Goal: Check status: Check status

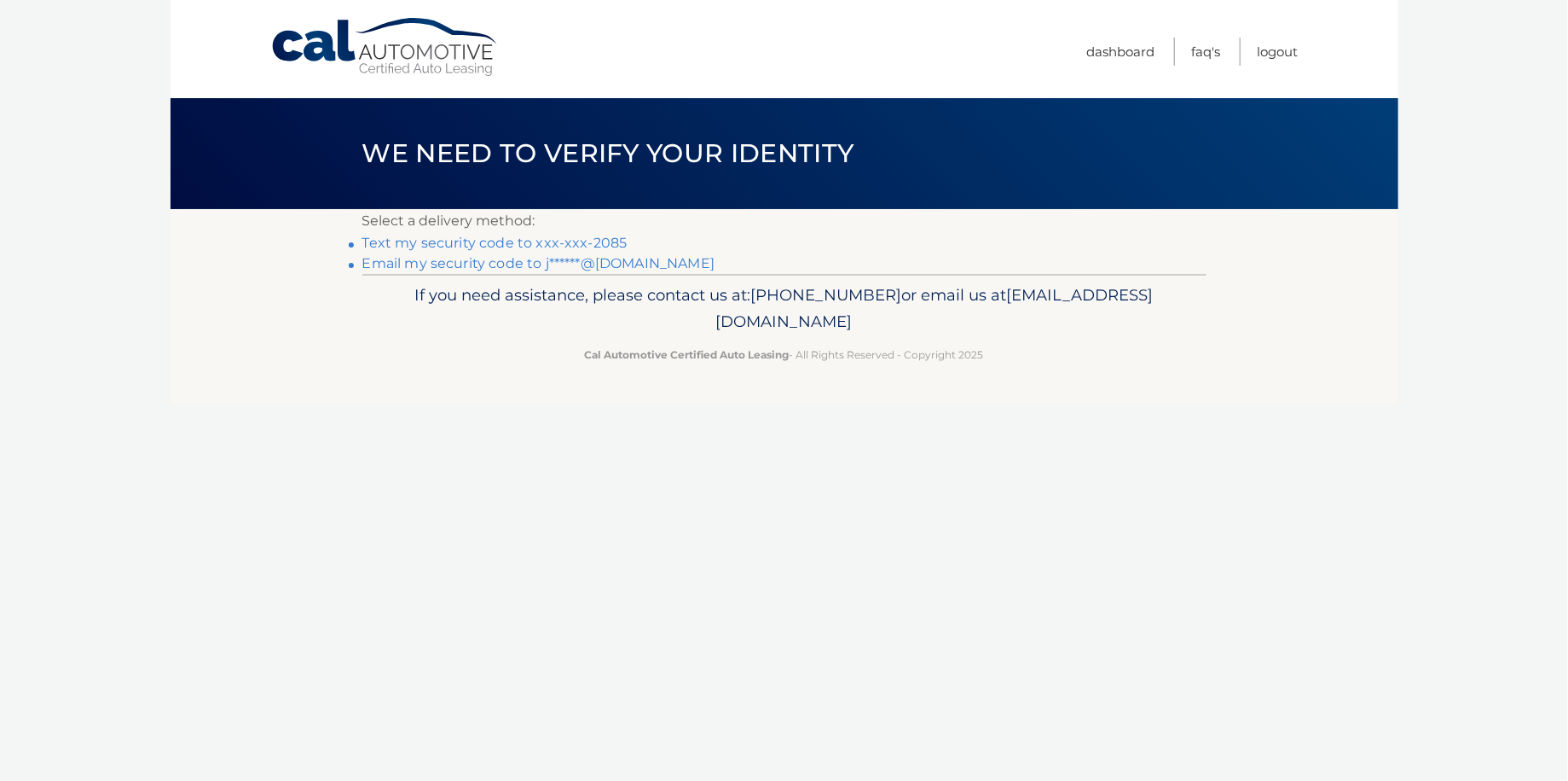
click at [559, 244] on link "Text my security code to xxx-xxx-2085" at bounding box center [495, 242] width 265 height 17
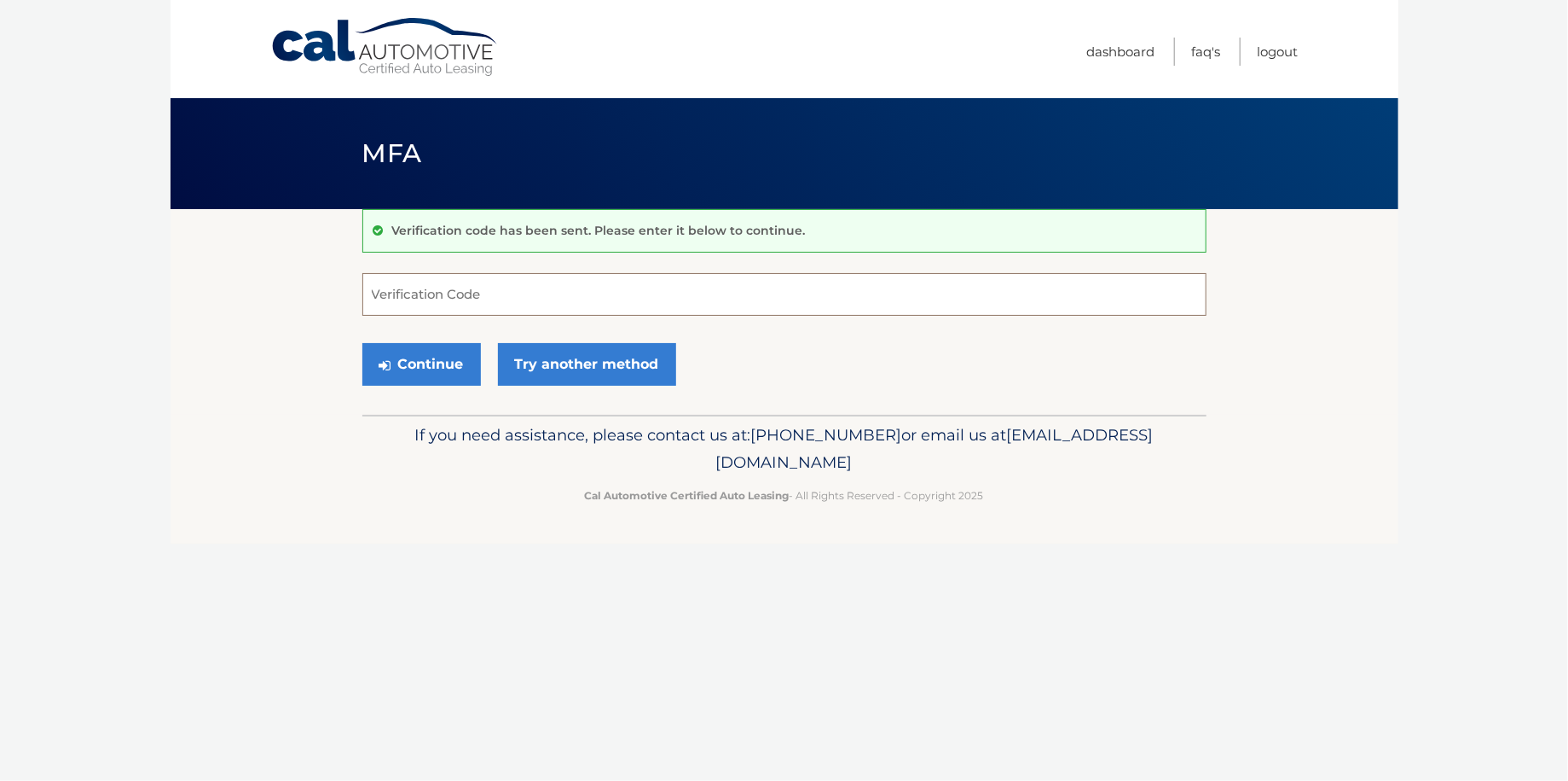
drag, startPoint x: 448, startPoint y: 299, endPoint x: 446, endPoint y: 291, distance: 8.2
click at [448, 296] on input "Verification Code" at bounding box center [785, 294] width 844 height 43
click at [441, 289] on input "Verification Code" at bounding box center [785, 294] width 844 height 43
type input "235852"
click at [445, 363] on button "Continue" at bounding box center [422, 364] width 119 height 43
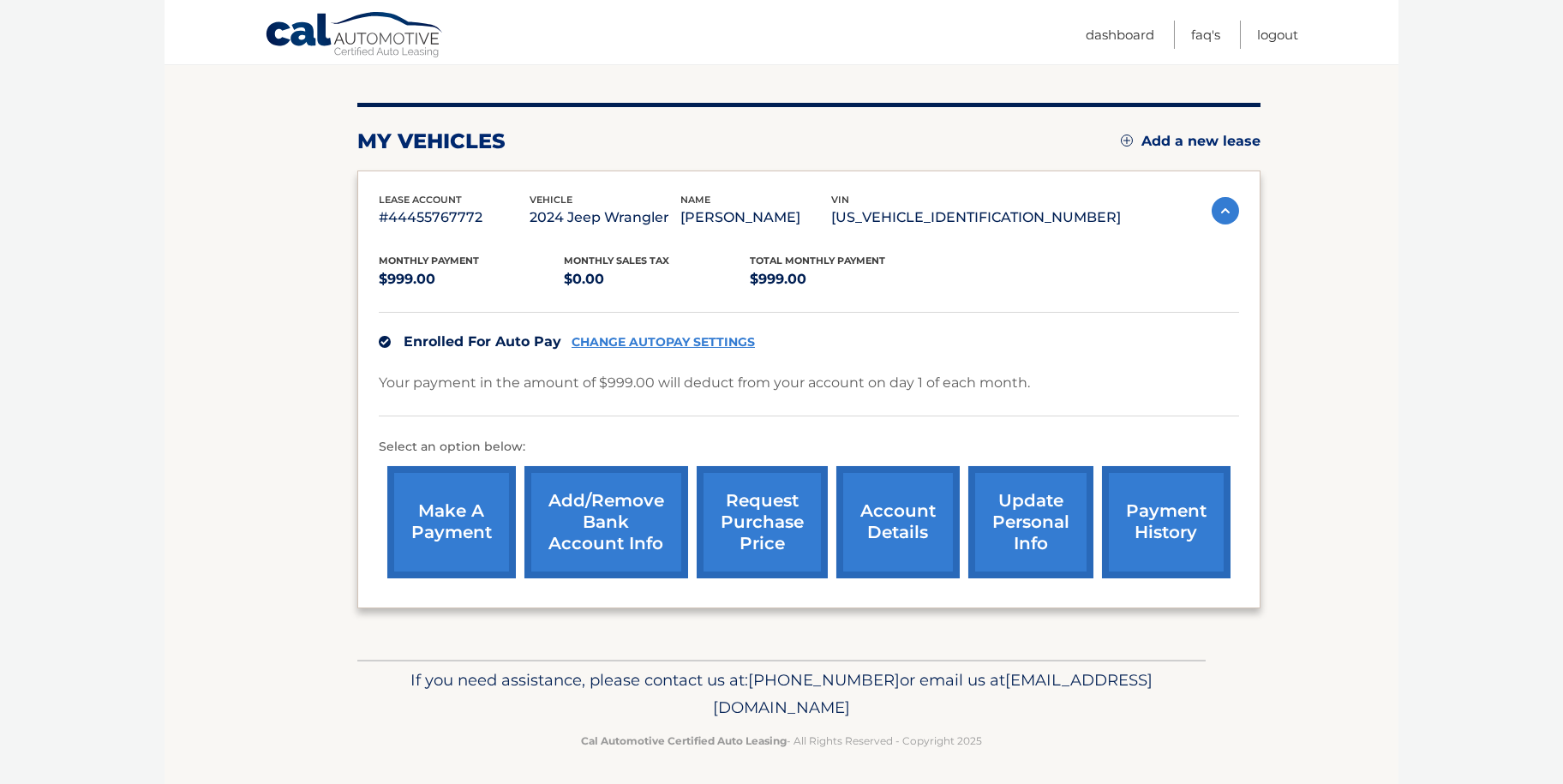
scroll to position [187, 0]
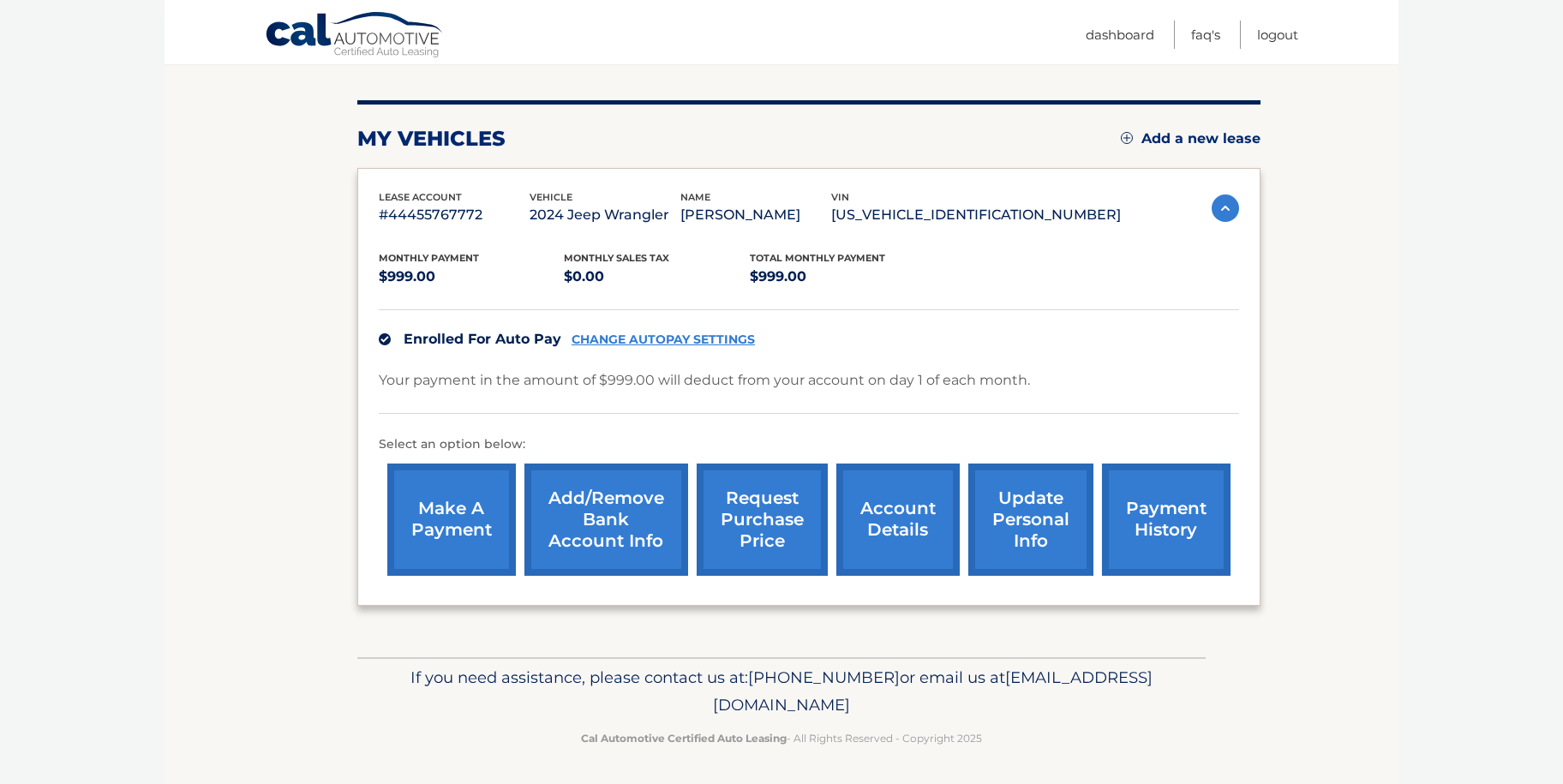
click at [904, 518] on link "account details" at bounding box center [897, 520] width 123 height 112
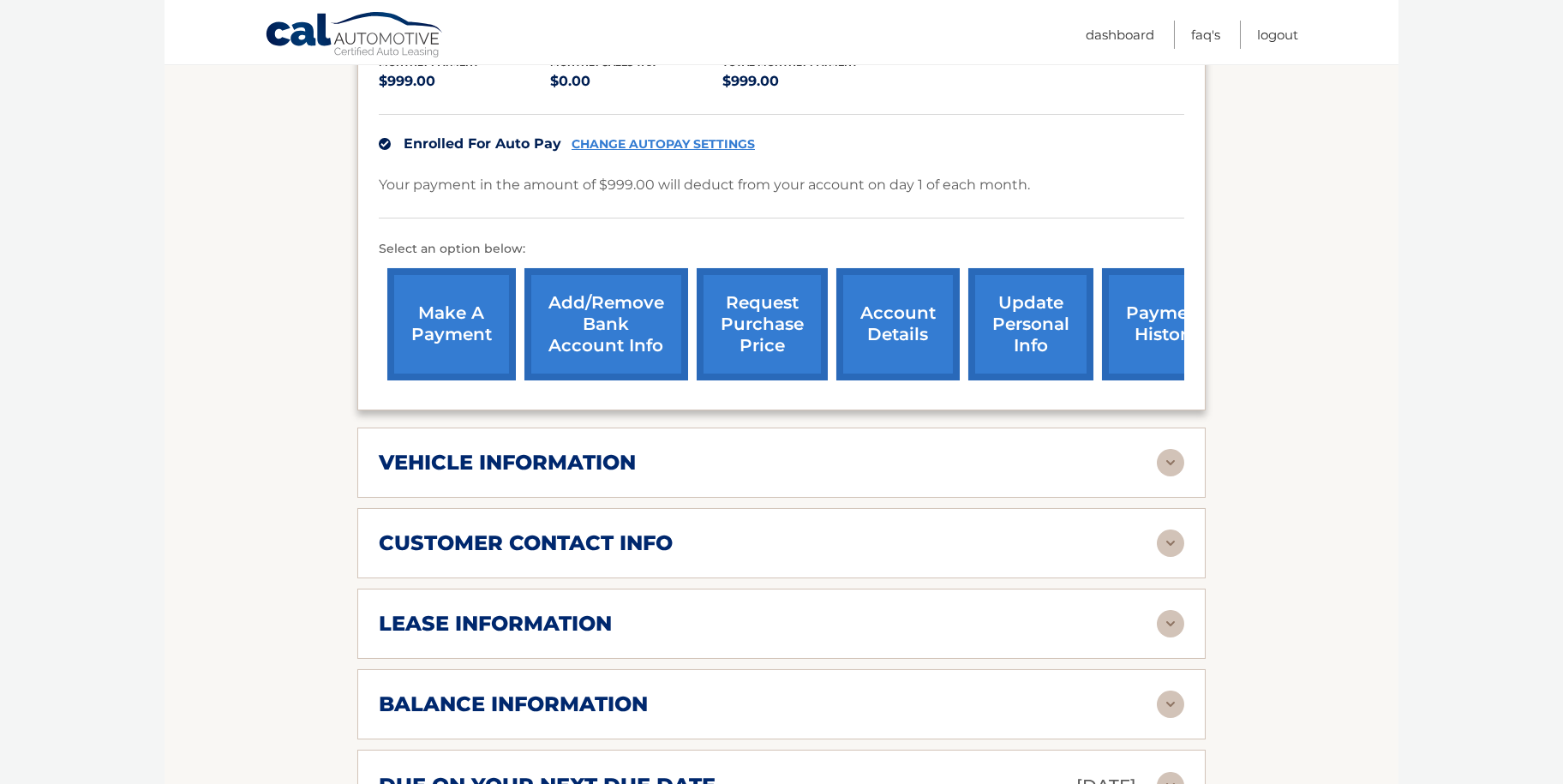
scroll to position [600, 0]
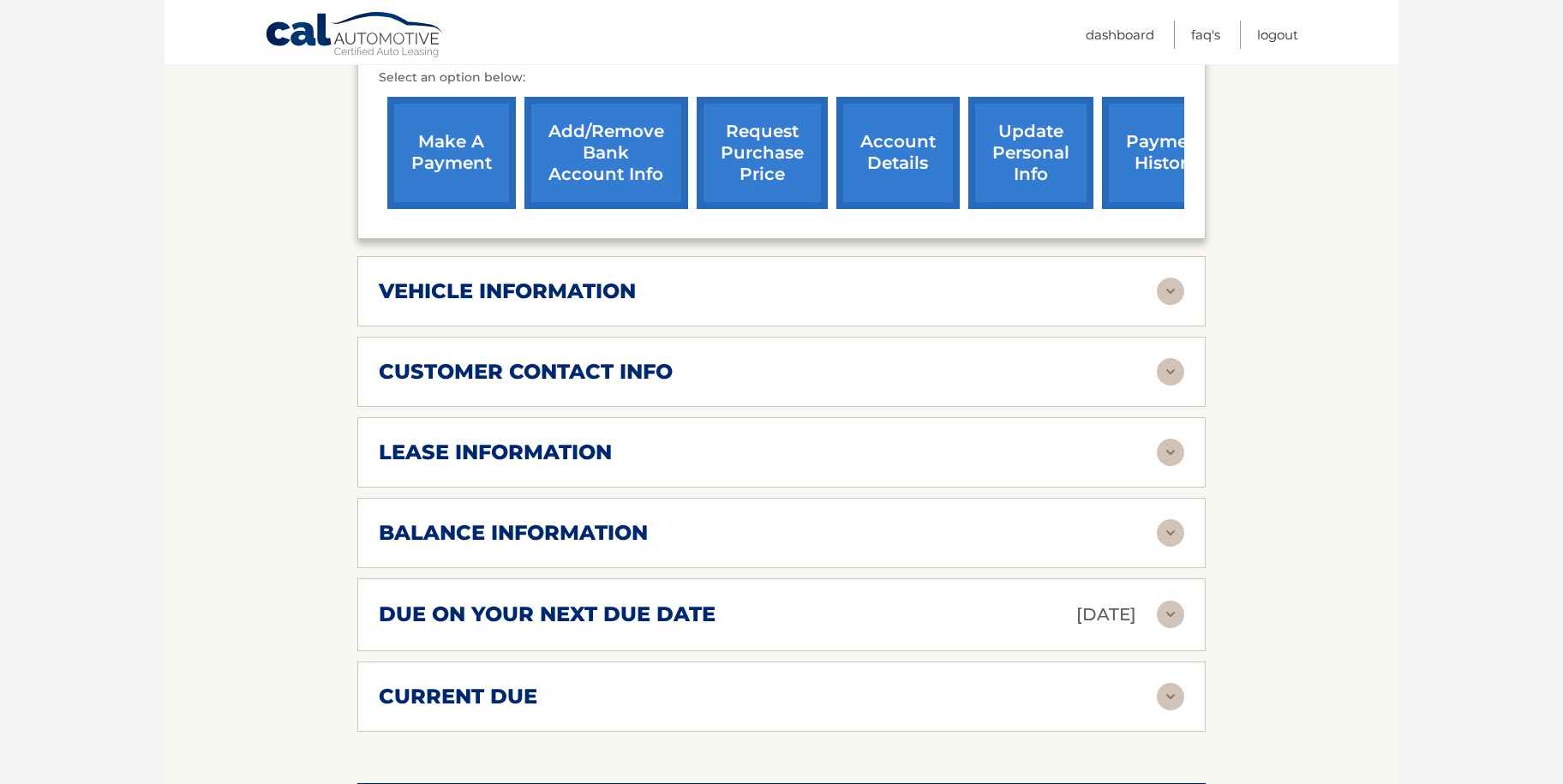
click at [598, 440] on h2 "lease information" at bounding box center [494, 452] width 233 height 25
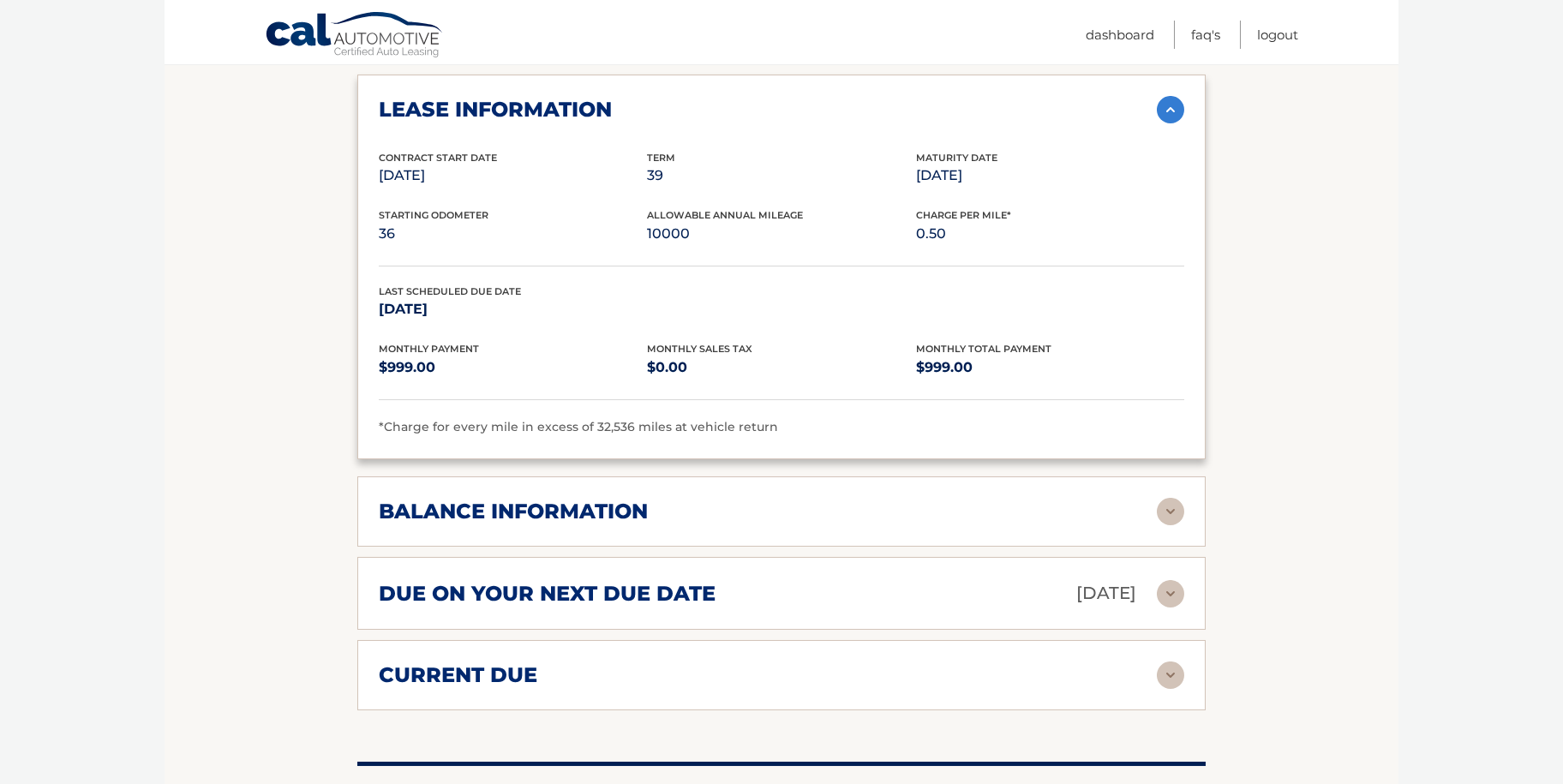
scroll to position [771, 0]
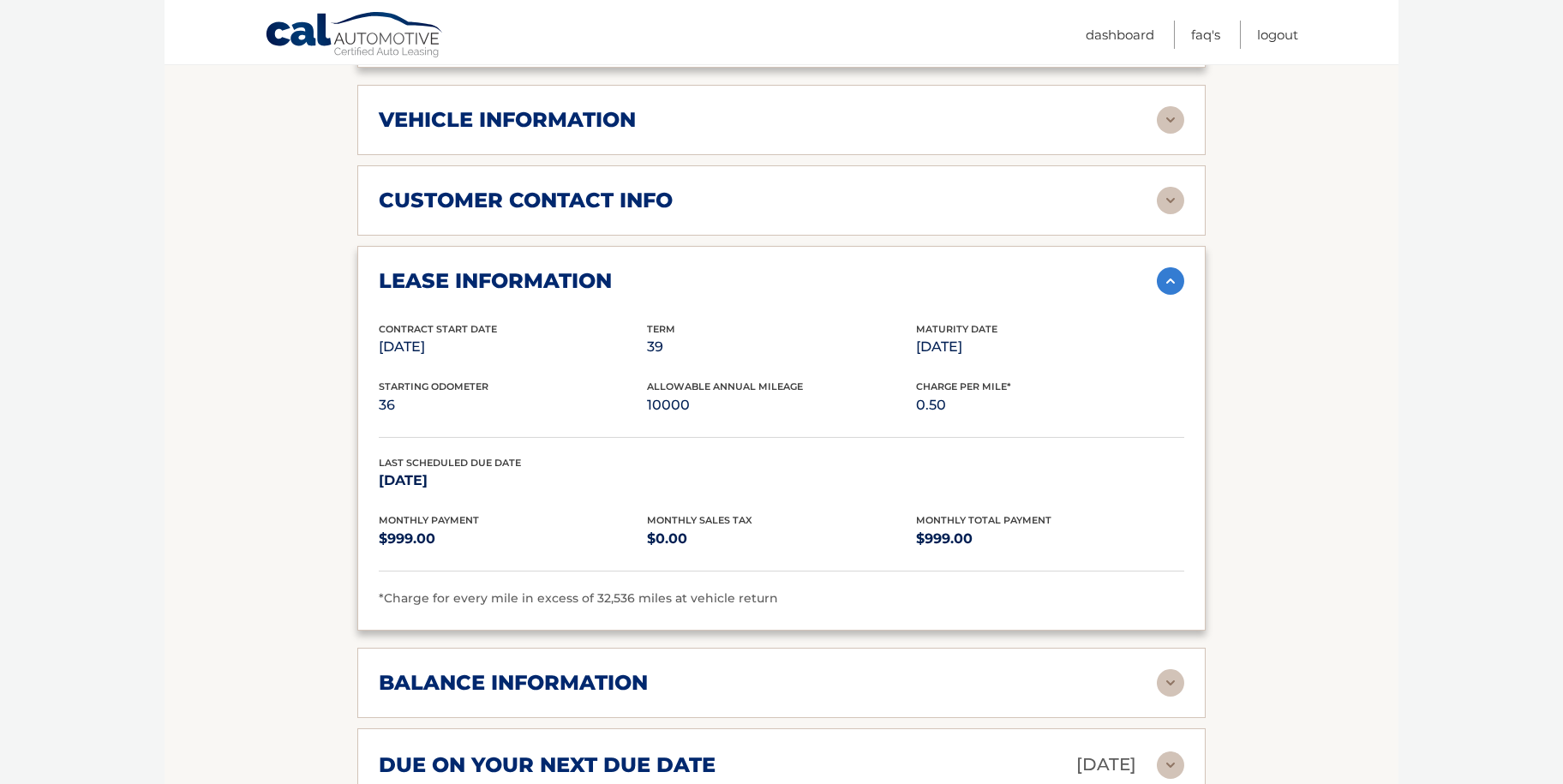
click at [1164, 267] on img at bounding box center [1170, 280] width 27 height 27
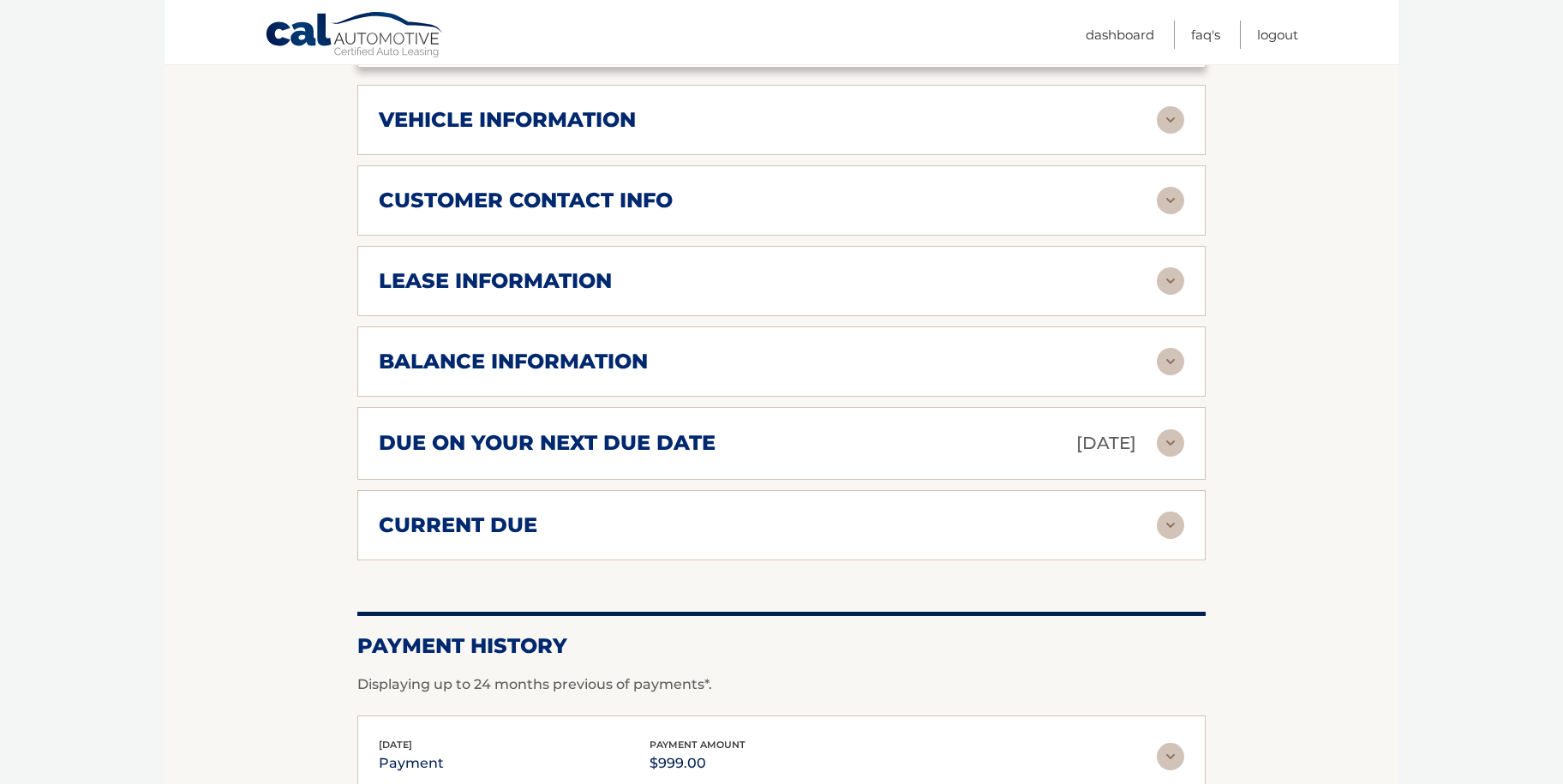
click at [1017, 349] on div "balance information" at bounding box center [767, 361] width 778 height 25
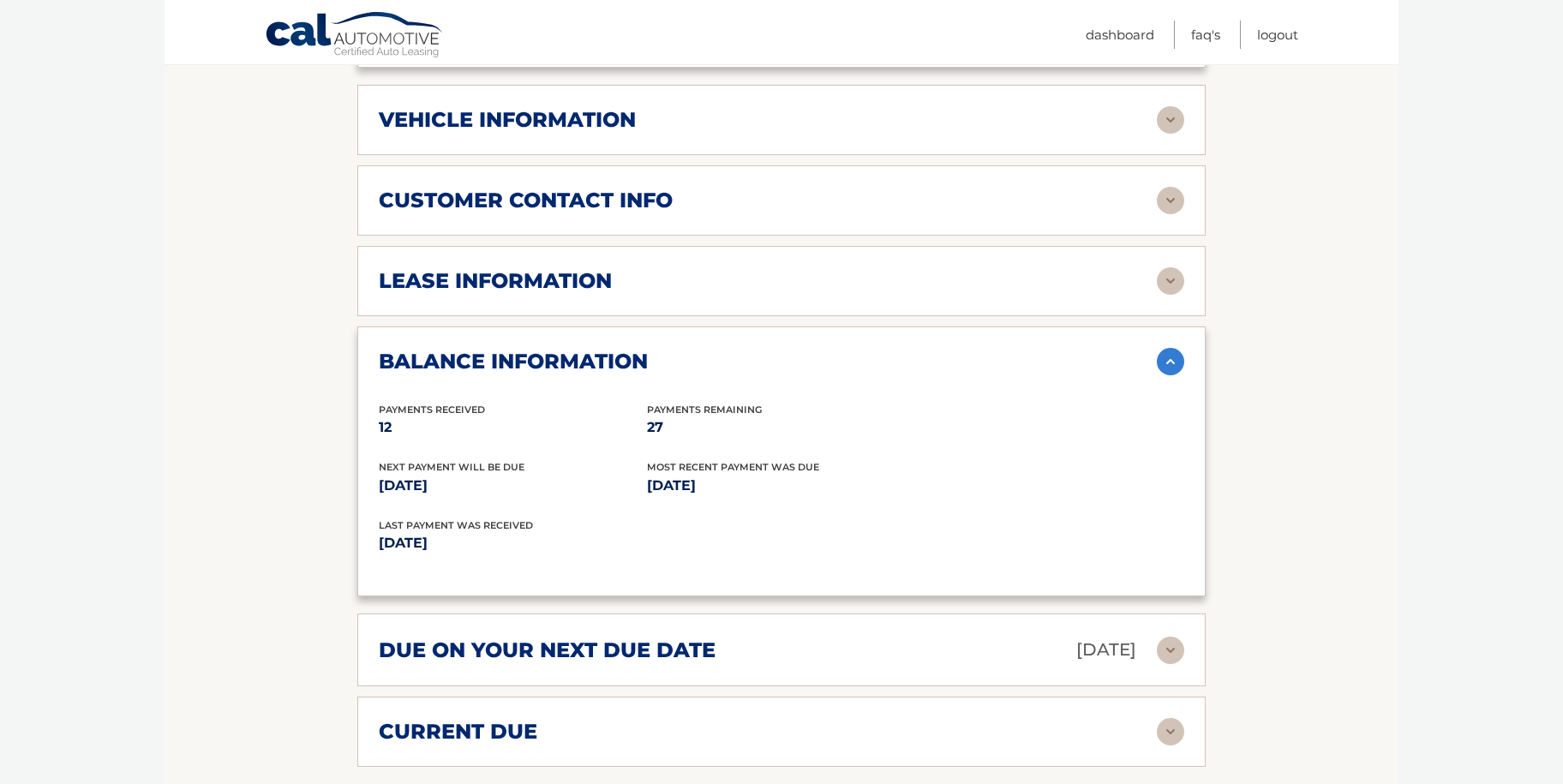
click at [1168, 348] on img at bounding box center [1170, 361] width 27 height 27
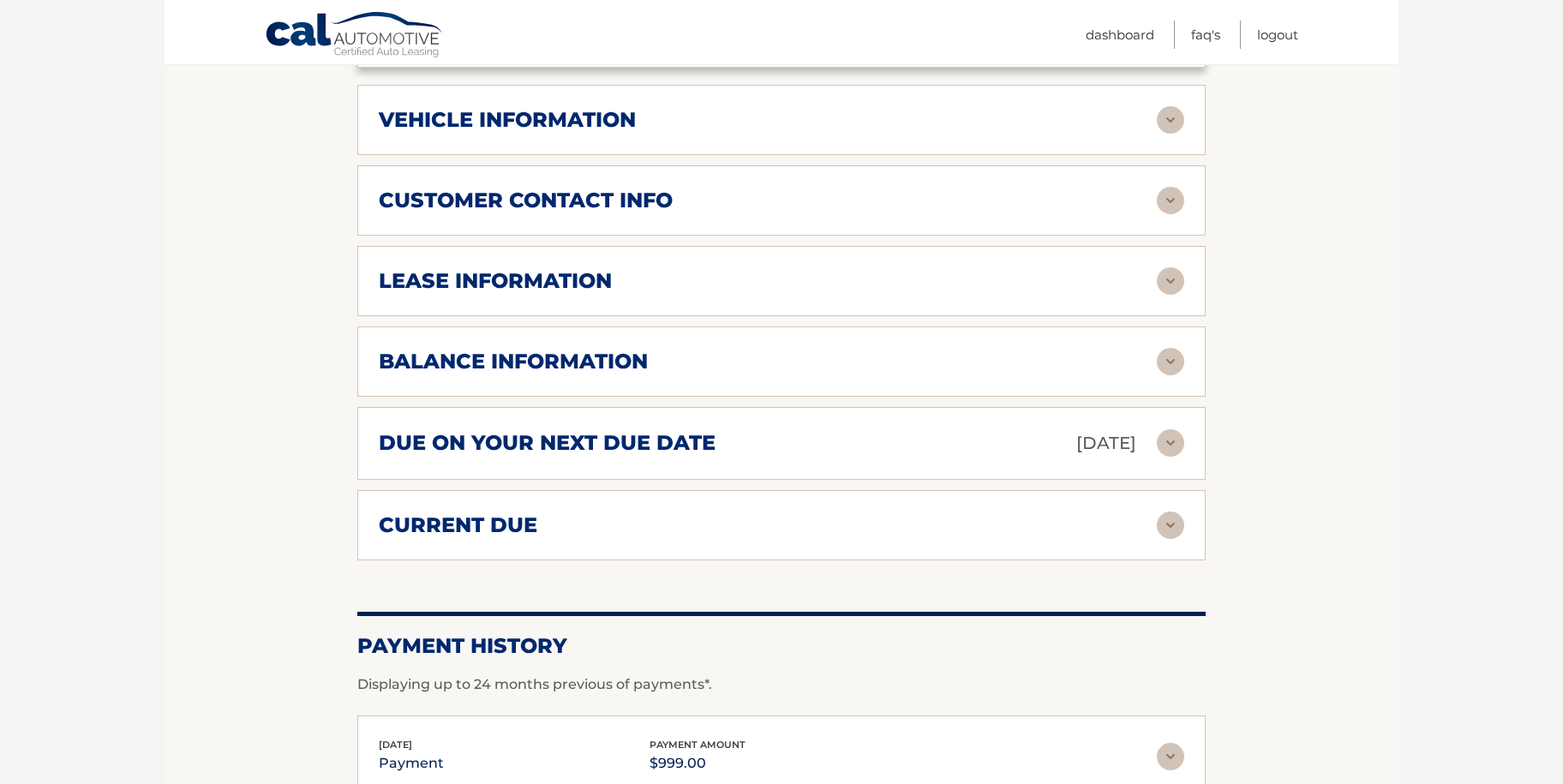
drag, startPoint x: 1187, startPoint y: 508, endPoint x: 1155, endPoint y: 501, distance: 32.8
click at [1185, 508] on div "current due Late Charges $0.00 Miscelleneous Charges* $0.00 Sales Tax $0.00 pay…" at bounding box center [782, 525] width 848 height 70
click at [1155, 512] on div "current due" at bounding box center [767, 524] width 778 height 25
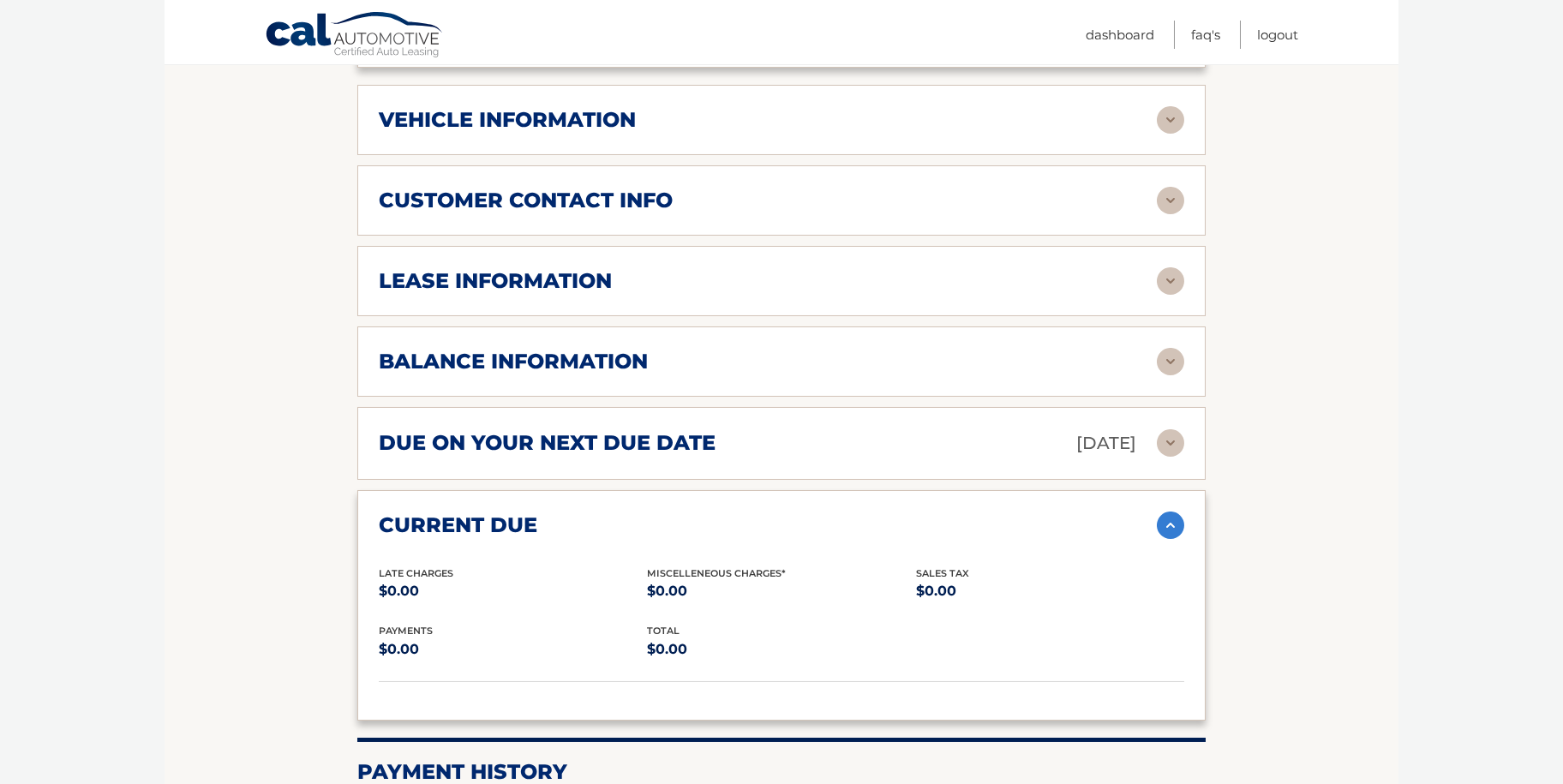
click at [1155, 512] on div "current due" at bounding box center [767, 524] width 778 height 25
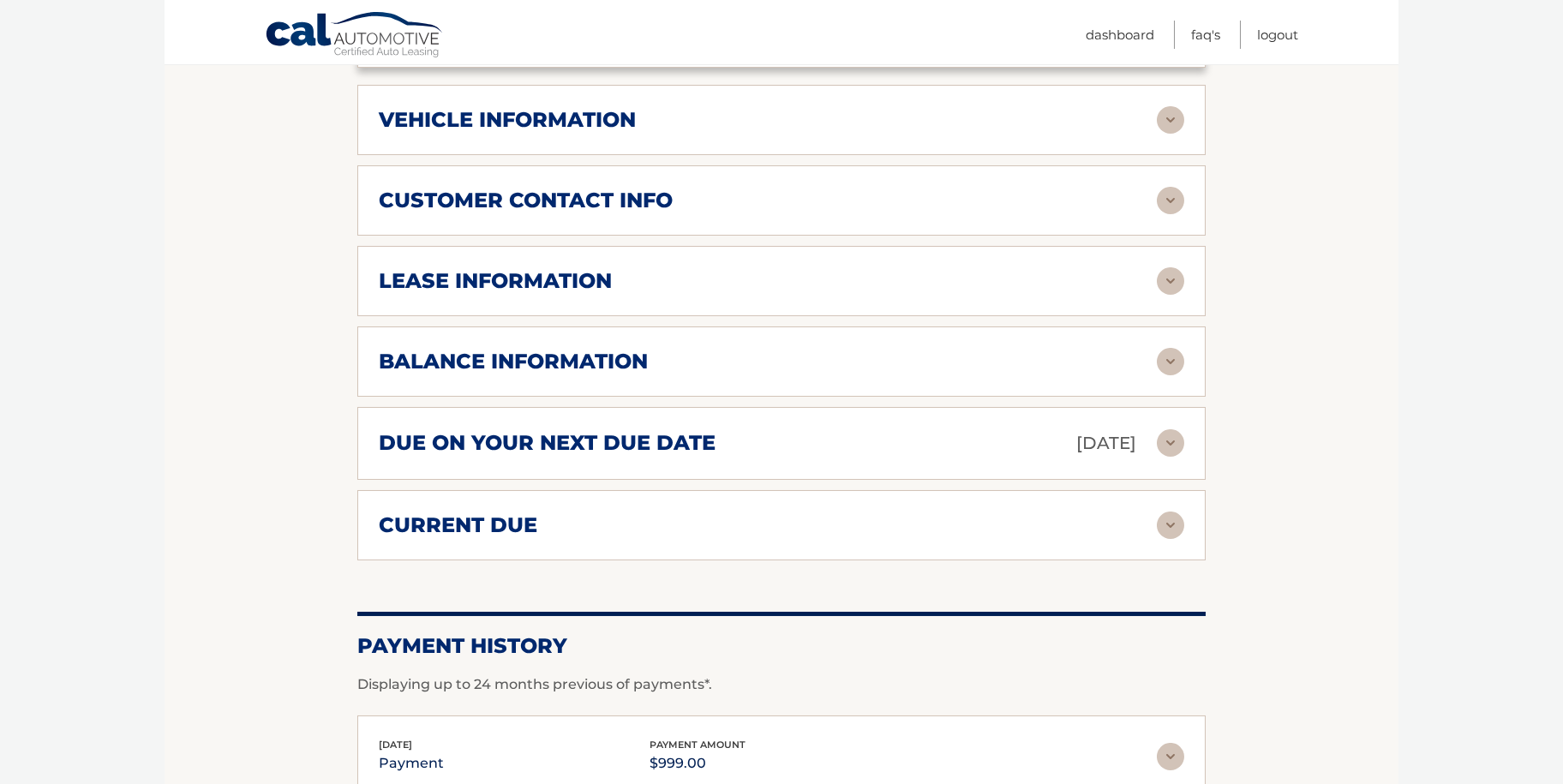
click at [1175, 429] on img at bounding box center [1170, 442] width 27 height 27
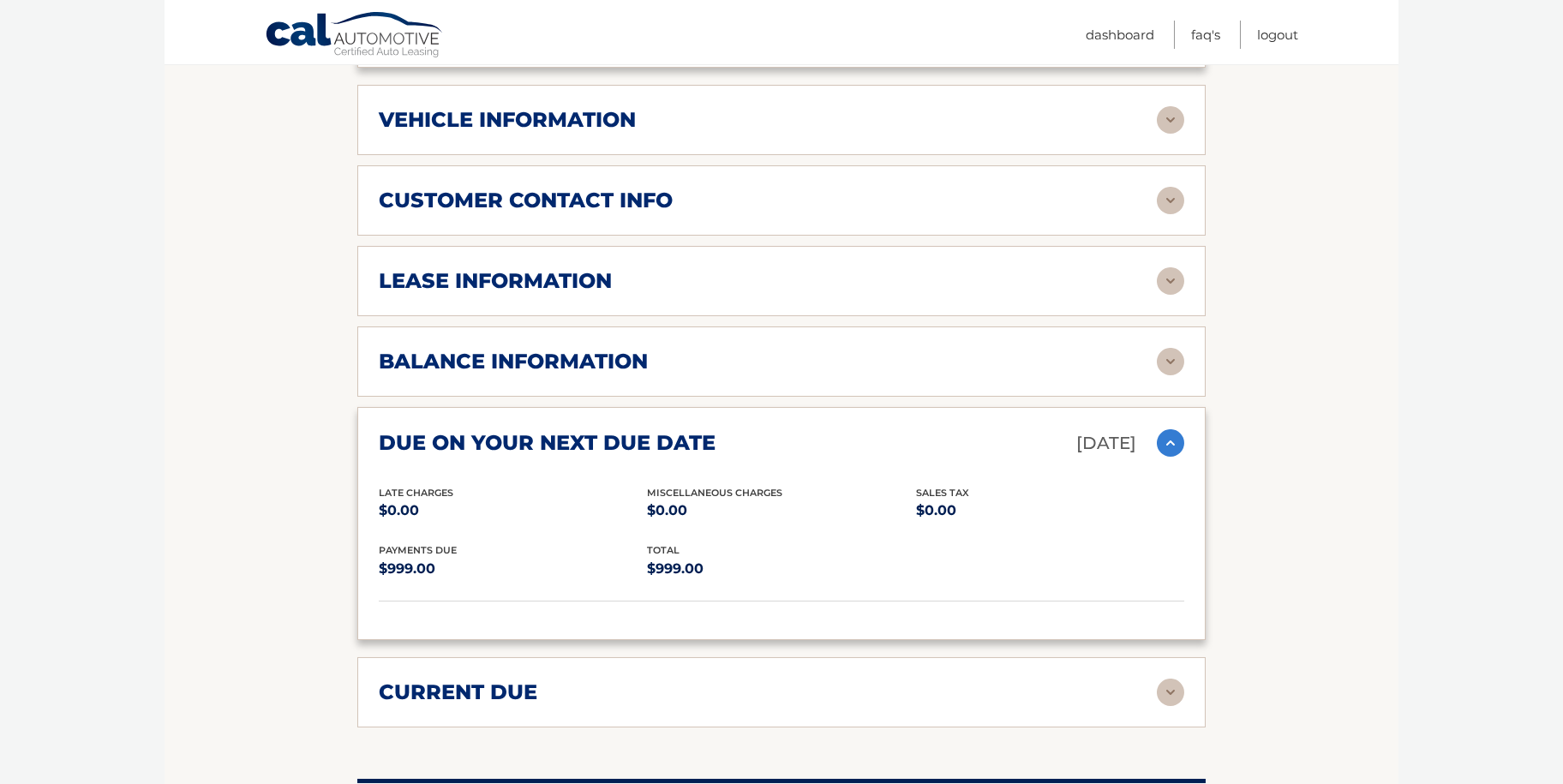
click at [1174, 429] on img at bounding box center [1170, 442] width 27 height 27
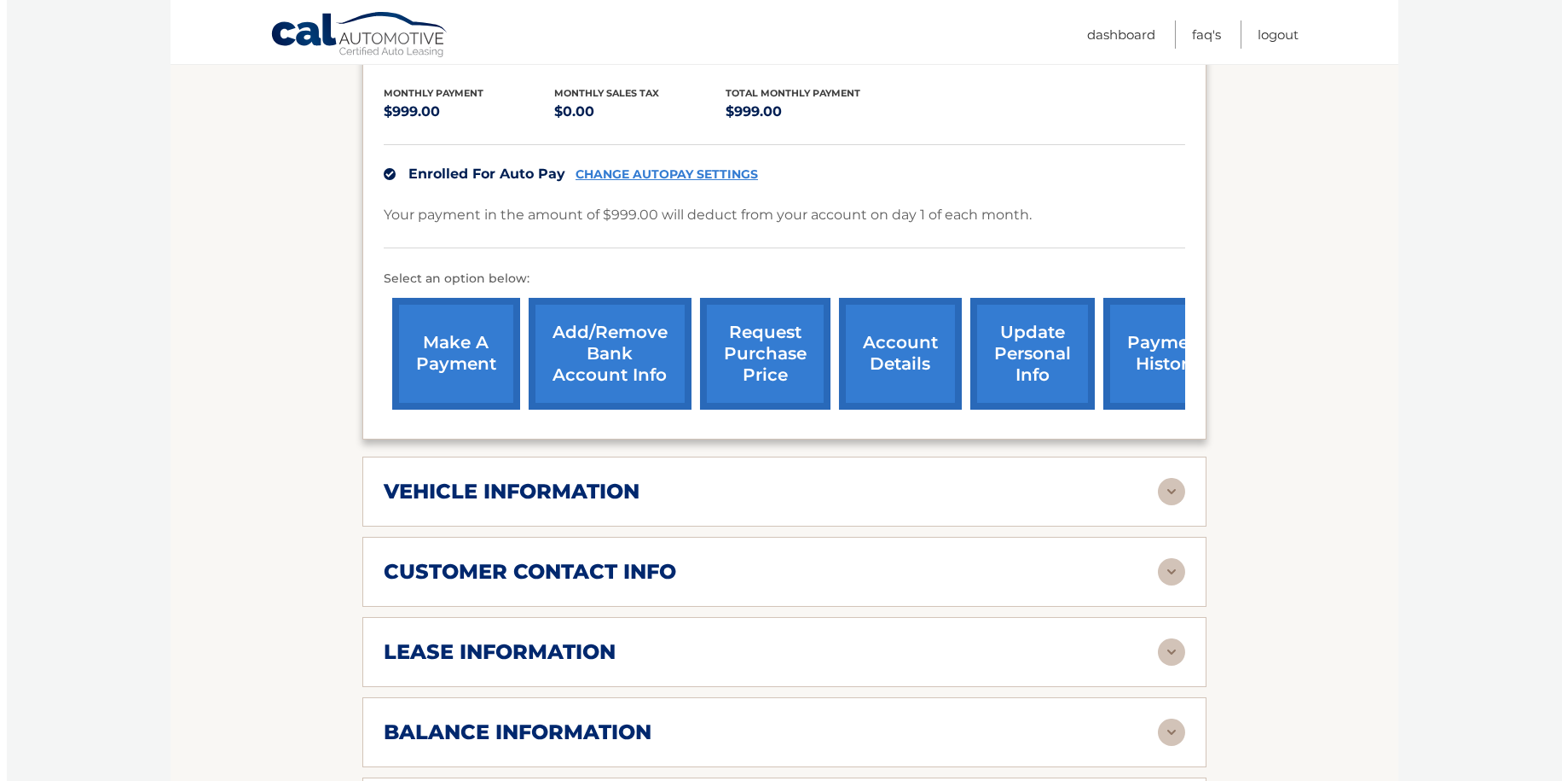
scroll to position [427, 0]
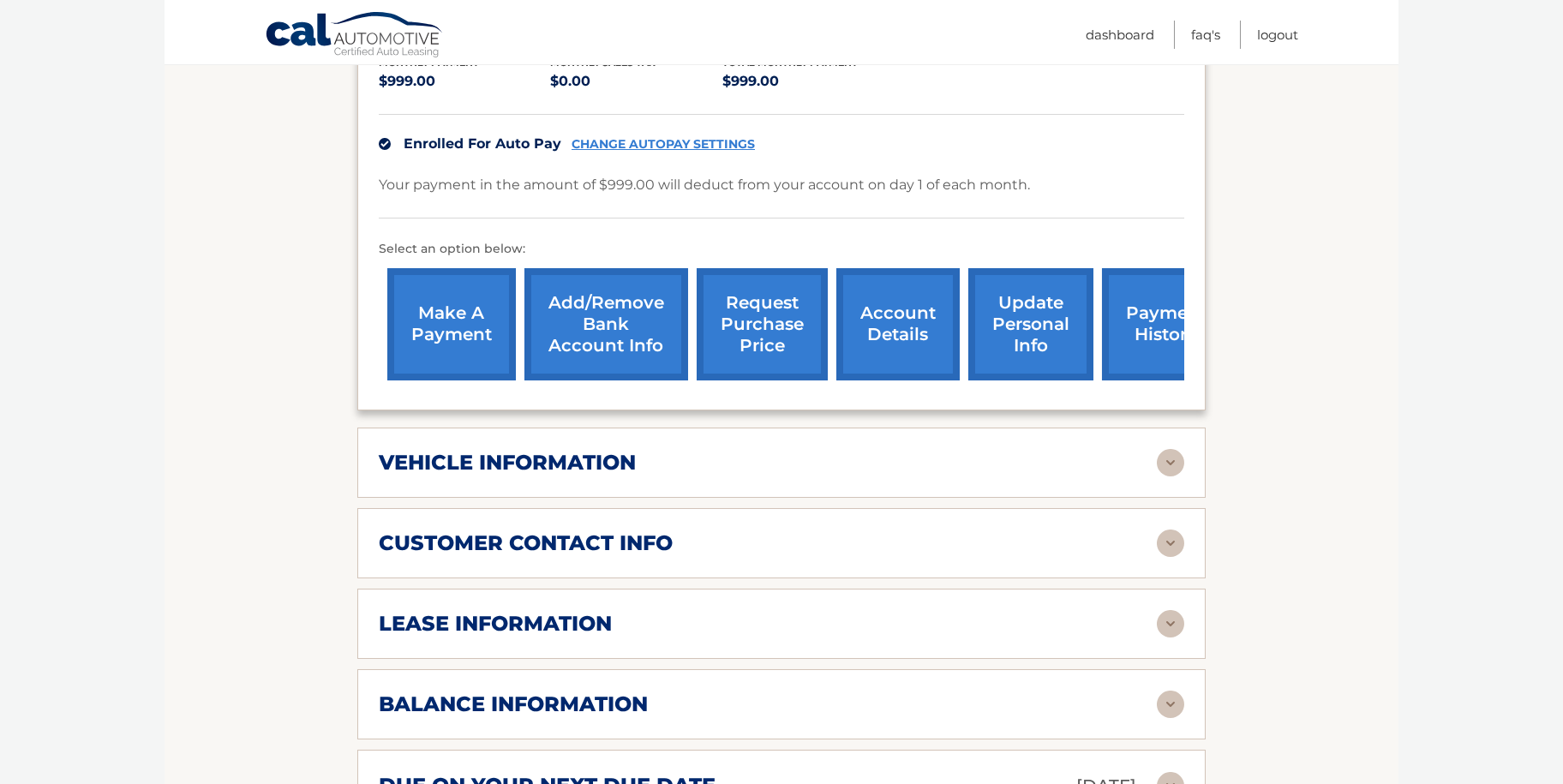
click at [745, 324] on link "request purchase price" at bounding box center [761, 324] width 131 height 112
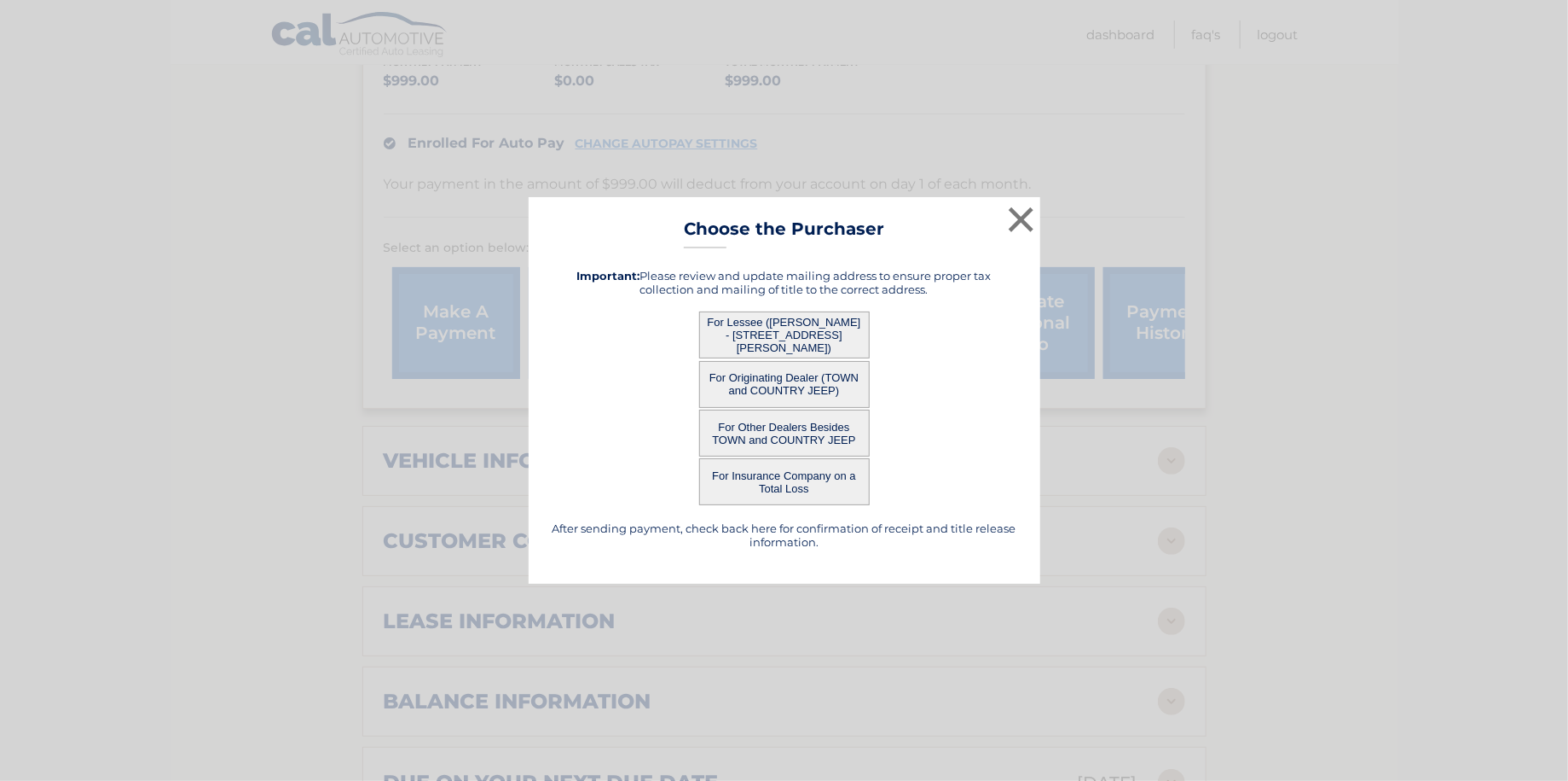
click at [791, 336] on button "For Lessee (NICK GAZARIAN - 12 ELBERT PLACE, , EAST ROCKAWAY, NY 11518)" at bounding box center [784, 335] width 170 height 47
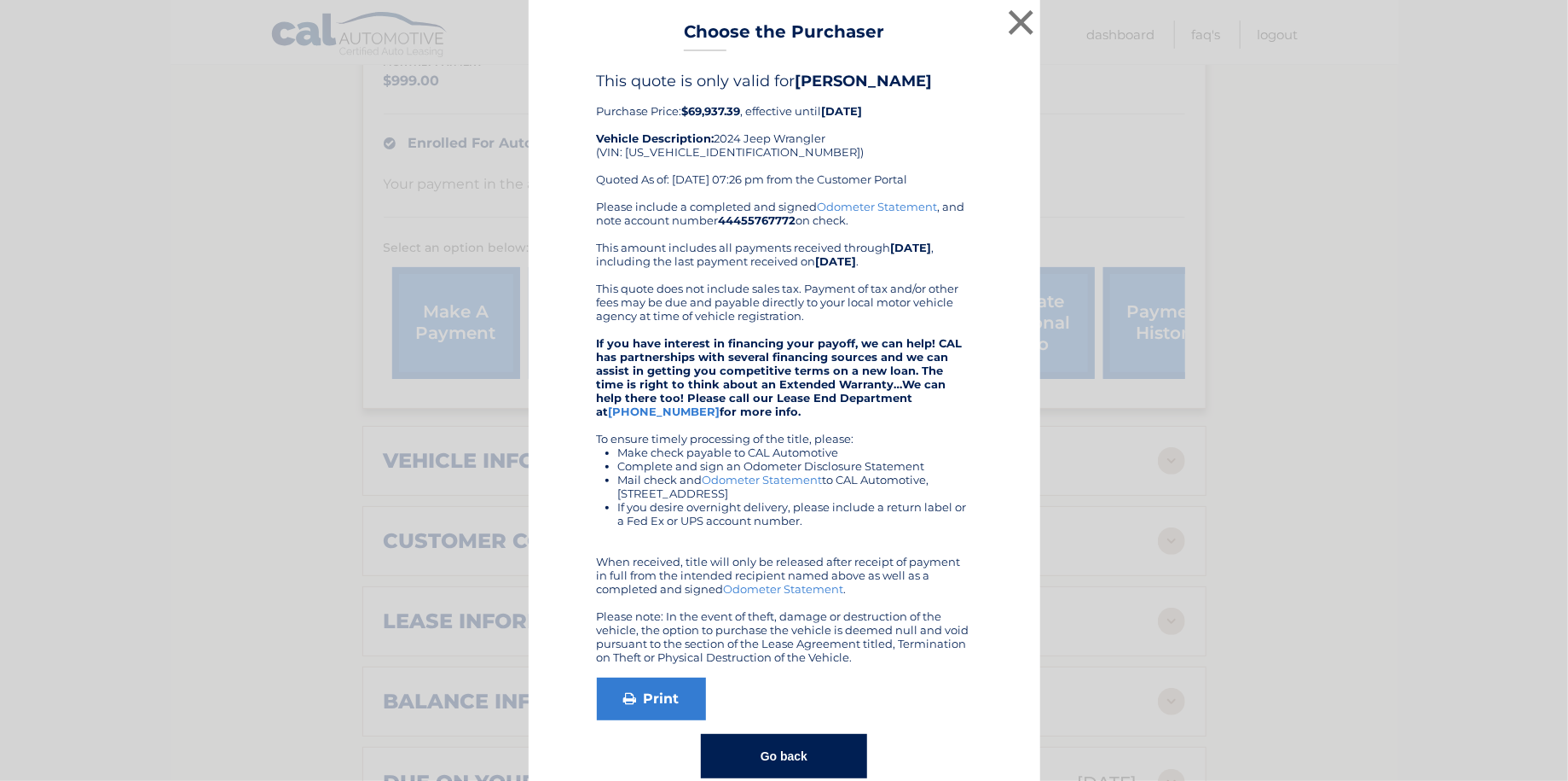
scroll to position [31, 0]
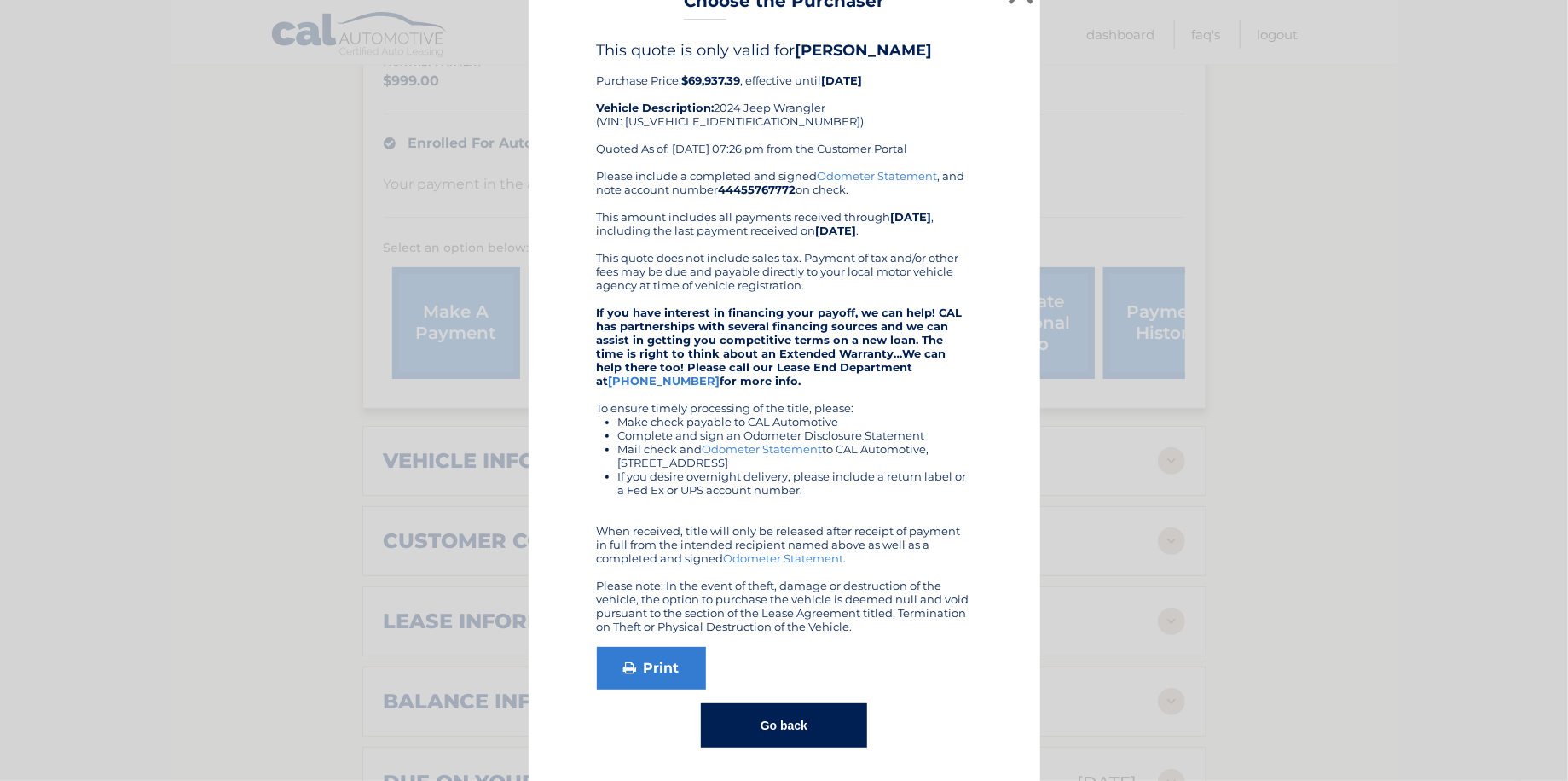
click at [766, 722] on button "Go back" at bounding box center [784, 725] width 166 height 45
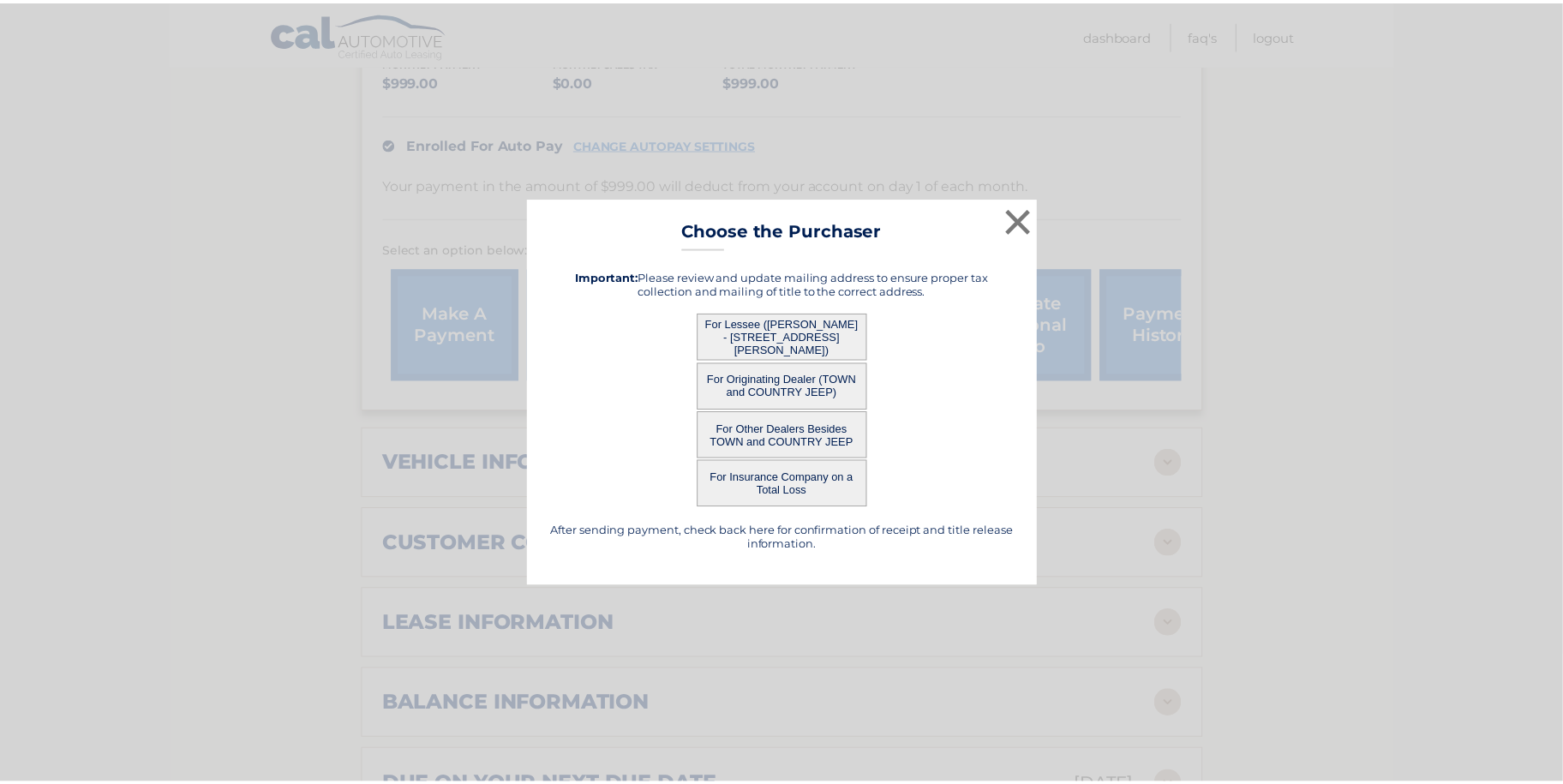
scroll to position [0, 0]
click at [1012, 216] on button "×" at bounding box center [1026, 219] width 34 height 34
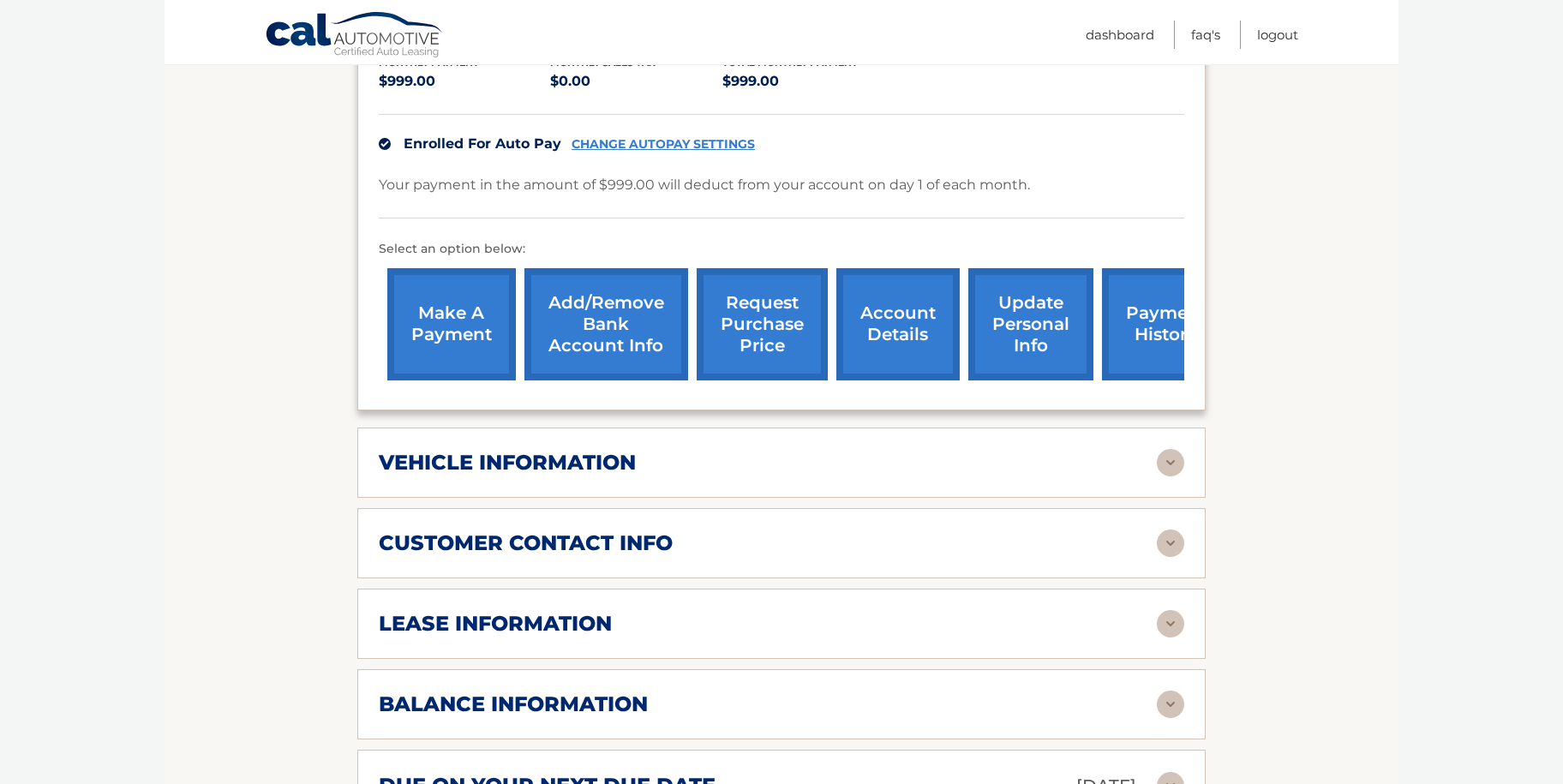
scroll to position [686, 0]
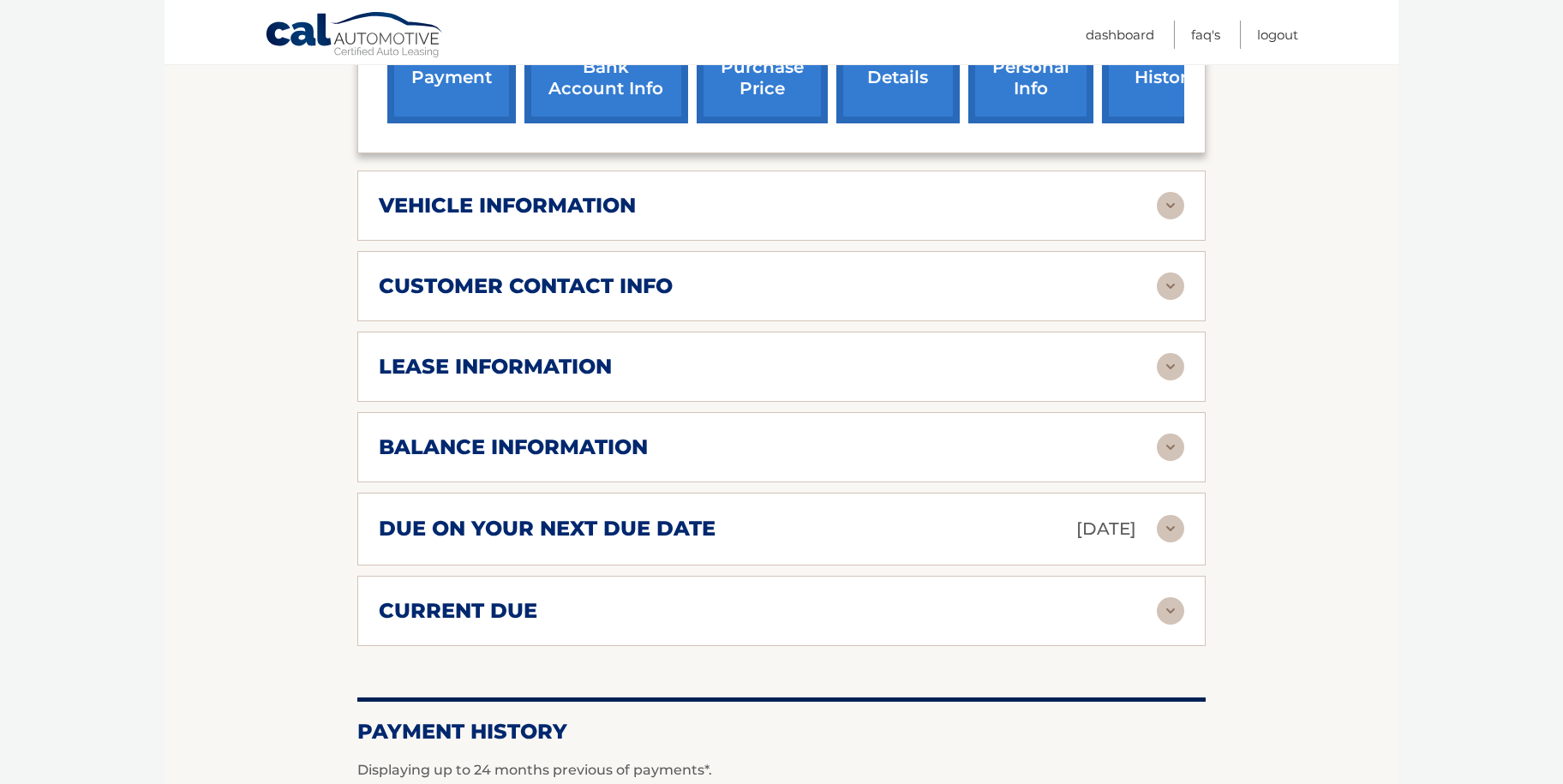
click at [589, 354] on h2 "lease information" at bounding box center [494, 366] width 233 height 25
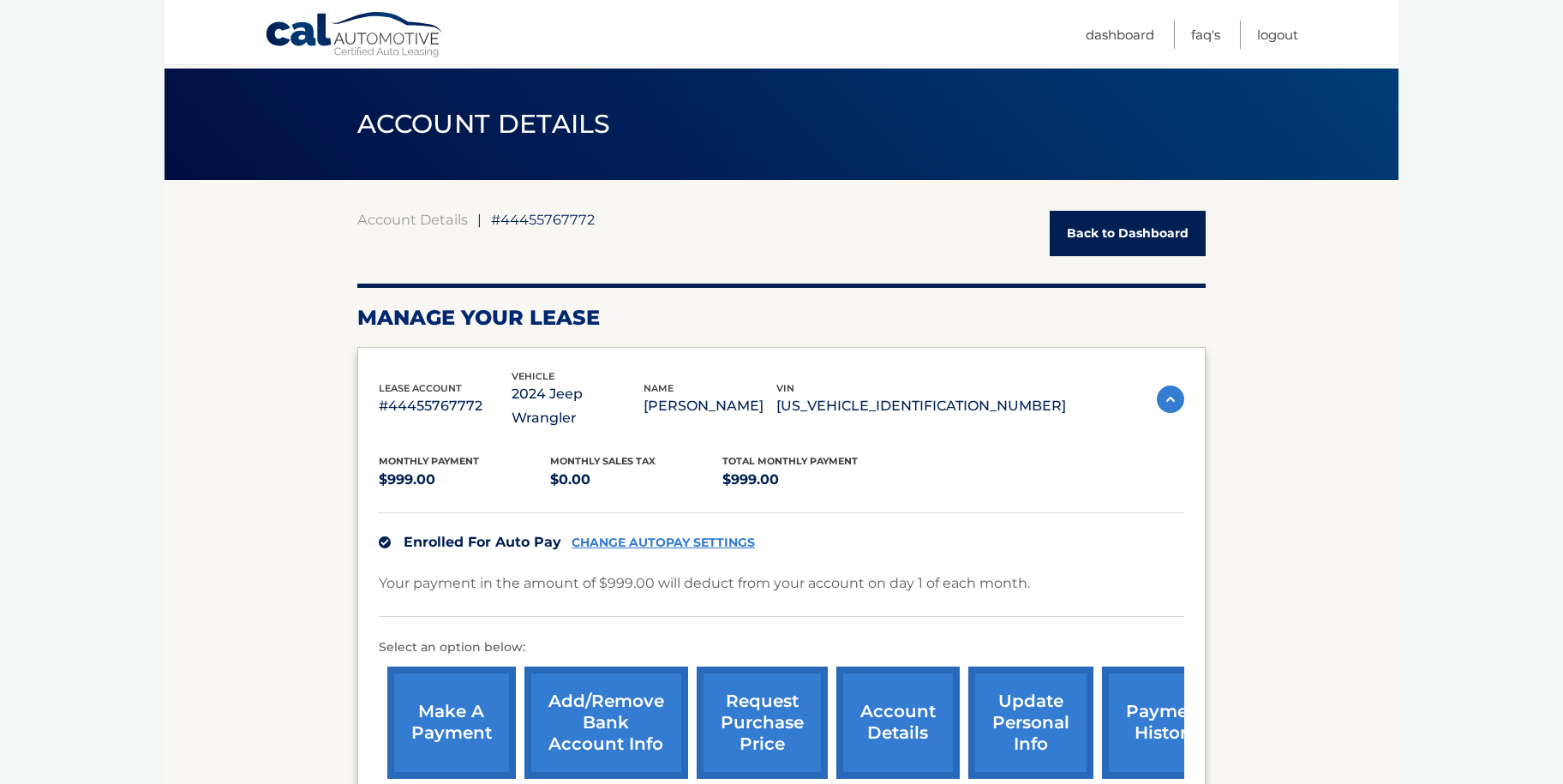
scroll to position [0, 0]
